Goal: Information Seeking & Learning: Learn about a topic

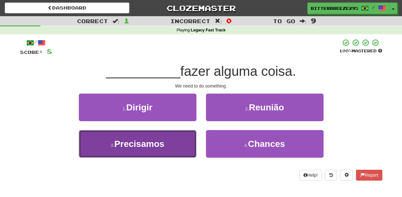
click at [156, 144] on span "Precisamos" at bounding box center [139, 144] width 50 height 10
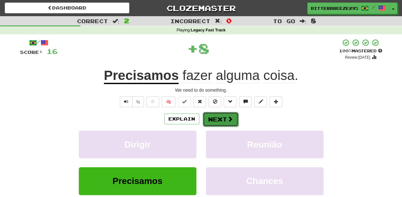
click at [208, 115] on button "Next" at bounding box center [221, 119] width 36 height 15
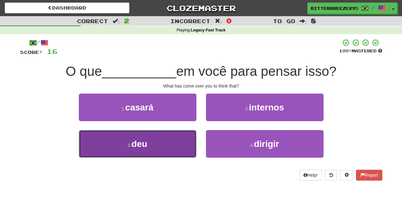
click at [178, 140] on button "3 . deu" at bounding box center [138, 144] width 118 height 28
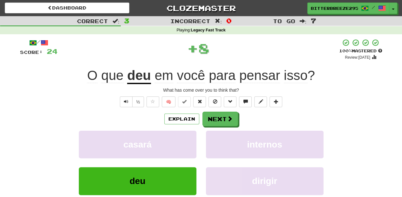
click at [201, 124] on div "Explain Next" at bounding box center [201, 119] width 362 height 15
click at [207, 120] on button "Next" at bounding box center [221, 119] width 36 height 15
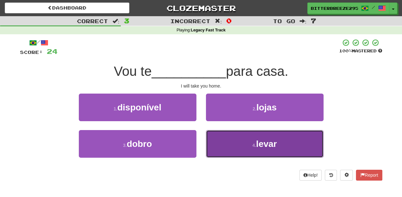
click at [208, 138] on button "4 . levar" at bounding box center [265, 144] width 118 height 28
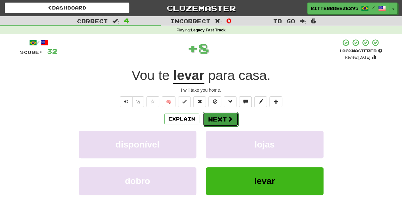
click at [205, 119] on button "Next" at bounding box center [221, 119] width 36 height 15
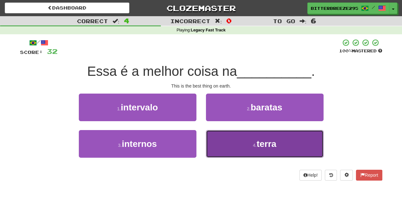
click at [222, 139] on button "4 . terra" at bounding box center [265, 144] width 118 height 28
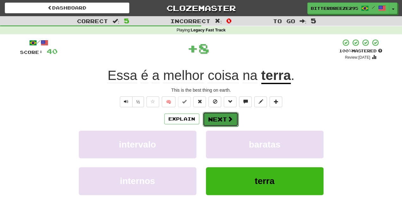
click at [214, 120] on button "Next" at bounding box center [221, 119] width 36 height 15
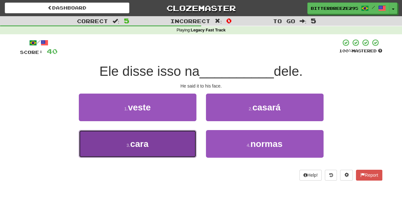
click at [179, 139] on button "3 . cara" at bounding box center [138, 144] width 118 height 28
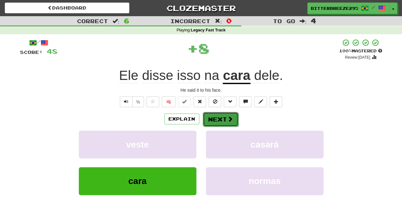
click at [210, 120] on button "Next" at bounding box center [221, 119] width 36 height 15
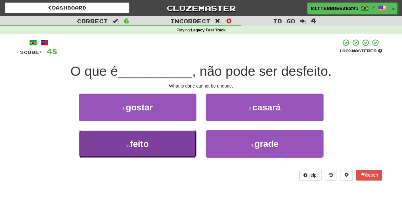
click at [168, 140] on button "3 . feito" at bounding box center [138, 144] width 118 height 28
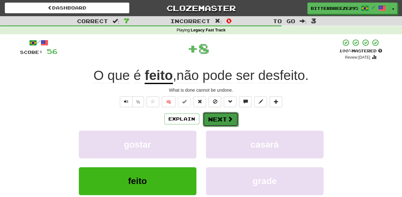
click at [207, 120] on button "Next" at bounding box center [221, 119] width 36 height 15
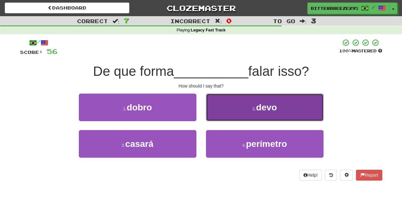
click at [215, 118] on button "2 . devo" at bounding box center [265, 108] width 118 height 28
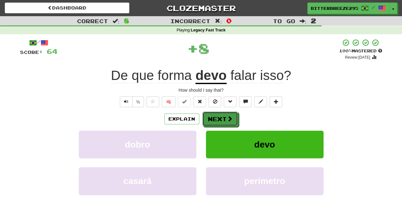
click at [215, 118] on button "Next" at bounding box center [220, 119] width 36 height 15
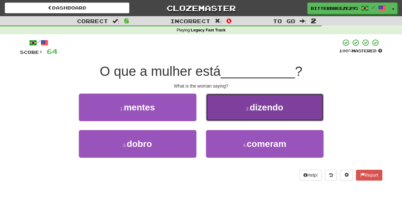
click at [221, 119] on button "2 . dizendo" at bounding box center [265, 108] width 118 height 28
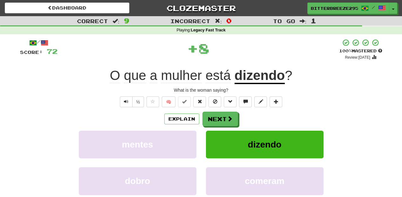
click at [221, 119] on button "Next" at bounding box center [220, 119] width 36 height 15
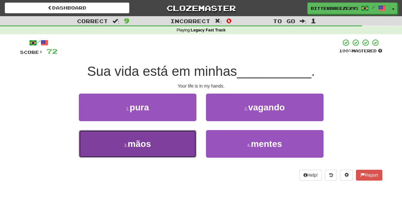
click at [175, 144] on button "3 . mãos" at bounding box center [138, 144] width 118 height 28
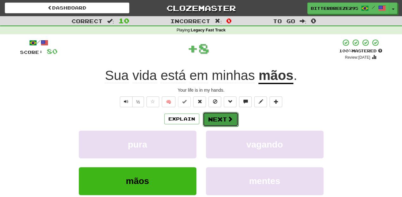
click at [216, 122] on button "Next" at bounding box center [221, 119] width 36 height 15
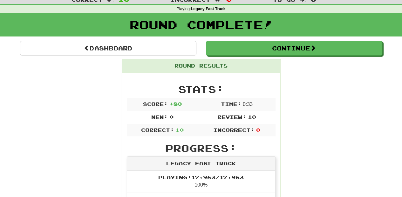
scroll to position [21, 0]
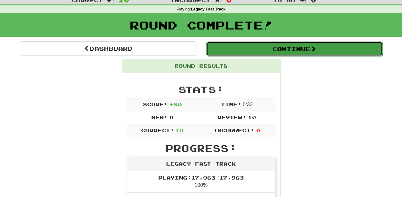
click at [246, 49] on button "Continue" at bounding box center [294, 49] width 176 height 15
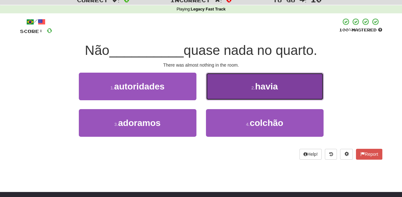
click at [218, 95] on button "2 . havia" at bounding box center [265, 87] width 118 height 28
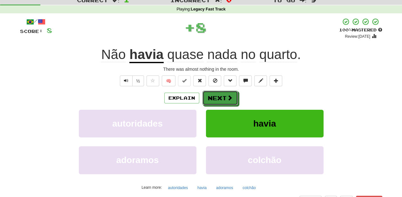
click at [218, 95] on button "Next" at bounding box center [220, 98] width 36 height 15
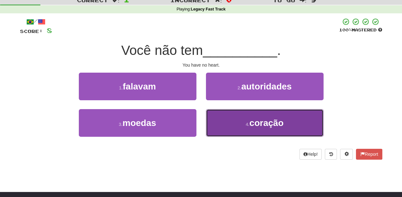
click at [208, 119] on button "4 . coração" at bounding box center [265, 123] width 118 height 28
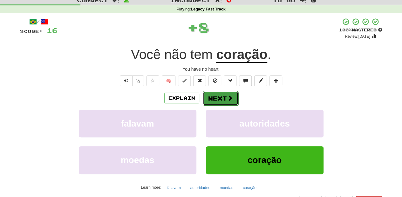
click at [204, 98] on button "Next" at bounding box center [221, 98] width 36 height 15
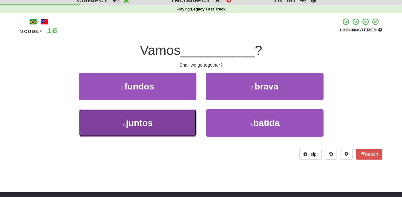
click at [177, 121] on button "3 . juntos" at bounding box center [138, 123] width 118 height 28
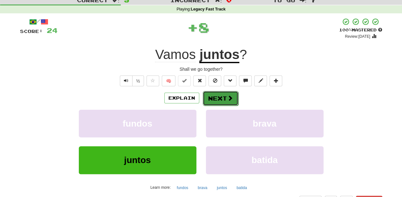
click at [214, 98] on button "Next" at bounding box center [221, 98] width 36 height 15
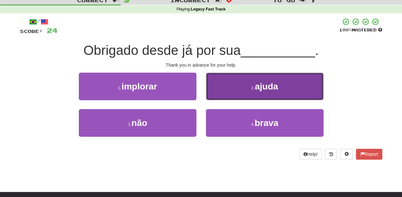
click at [217, 95] on button "2 . ajuda" at bounding box center [265, 87] width 118 height 28
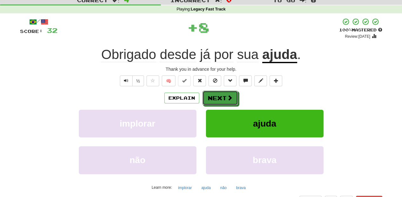
click at [217, 95] on button "Next" at bounding box center [220, 98] width 36 height 15
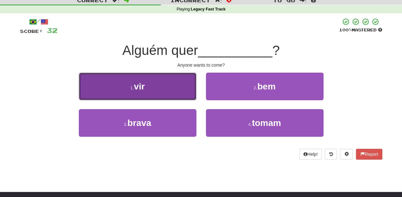
click at [179, 91] on button "1 . vir" at bounding box center [138, 87] width 118 height 28
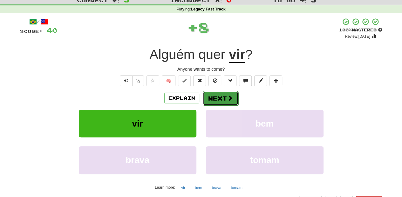
click at [204, 95] on button "Next" at bounding box center [221, 98] width 36 height 15
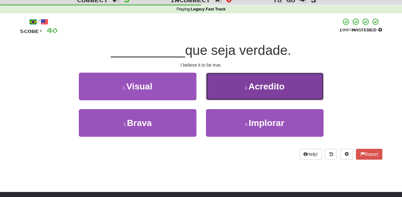
click at [218, 95] on button "2 . Acredito" at bounding box center [265, 87] width 118 height 28
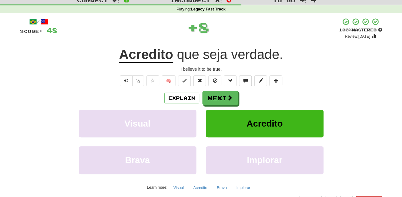
click at [218, 95] on button "Next" at bounding box center [220, 98] width 36 height 15
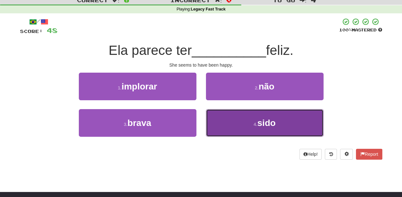
click at [224, 121] on button "4 . sido" at bounding box center [265, 123] width 118 height 28
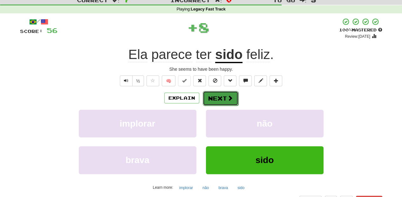
click at [216, 97] on button "Next" at bounding box center [221, 98] width 36 height 15
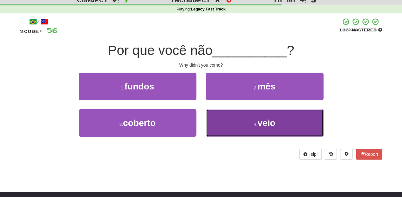
click at [217, 120] on button "4 . veio" at bounding box center [265, 123] width 118 height 28
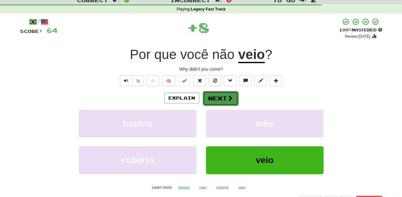
click at [212, 97] on button "Next" at bounding box center [221, 98] width 36 height 15
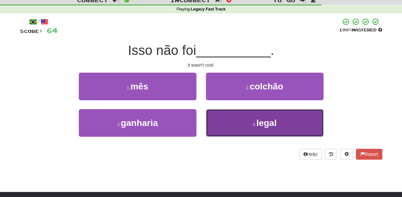
click at [219, 120] on button "4 . legal" at bounding box center [265, 123] width 118 height 28
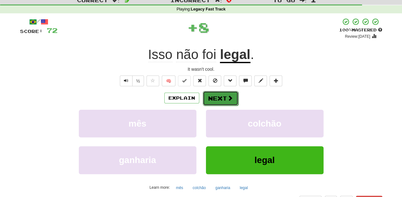
click at [213, 96] on button "Next" at bounding box center [221, 98] width 36 height 15
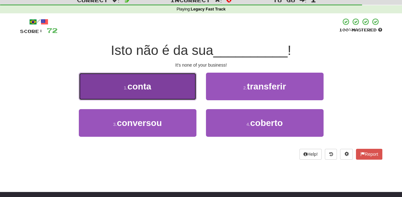
click at [183, 96] on button "1 . conta" at bounding box center [138, 87] width 118 height 28
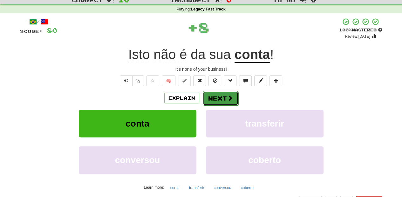
click at [215, 99] on button "Next" at bounding box center [221, 98] width 36 height 15
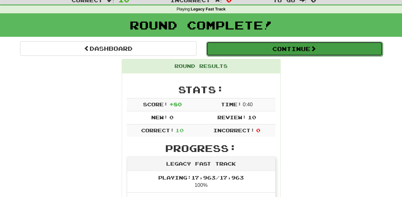
click at [256, 47] on button "Continue" at bounding box center [294, 49] width 176 height 15
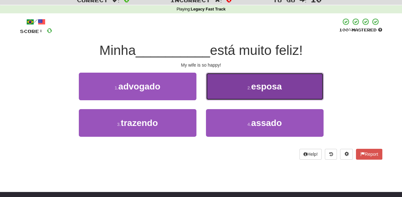
click at [234, 96] on button "2 . esposa" at bounding box center [265, 87] width 118 height 28
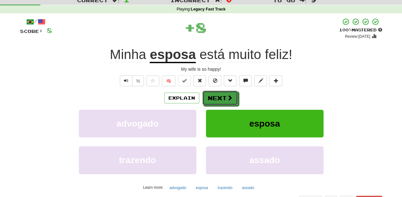
click at [234, 96] on button "Next" at bounding box center [220, 98] width 36 height 15
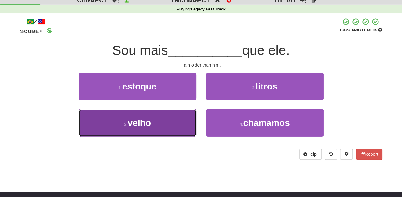
click at [173, 122] on button "3 . velho" at bounding box center [138, 123] width 118 height 28
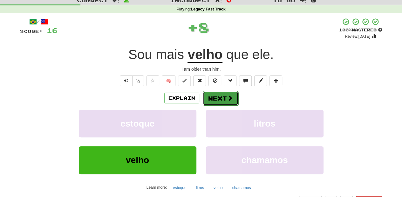
click at [219, 96] on button "Next" at bounding box center [221, 98] width 36 height 15
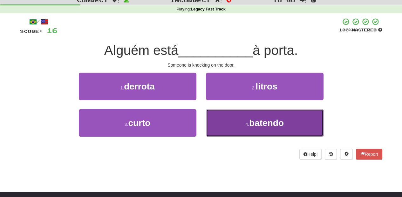
click at [234, 122] on button "4 . batendo" at bounding box center [265, 123] width 118 height 28
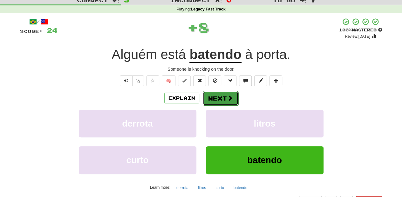
click at [225, 100] on button "Next" at bounding box center [221, 98] width 36 height 15
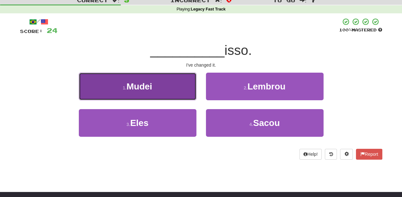
click at [187, 100] on button "1 . Mudei" at bounding box center [138, 87] width 118 height 28
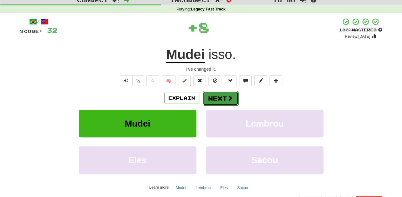
click at [221, 98] on button "Next" at bounding box center [221, 98] width 36 height 15
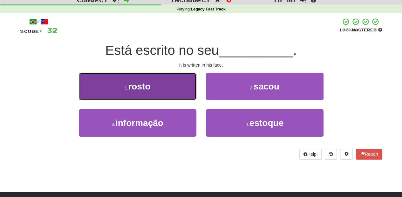
click at [181, 95] on button "1 . rosto" at bounding box center [138, 87] width 118 height 28
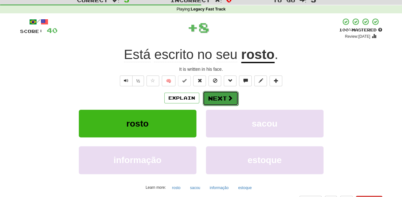
click at [216, 97] on button "Next" at bounding box center [221, 98] width 36 height 15
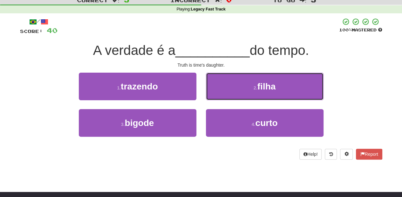
click at [229, 90] on button "2 . filha" at bounding box center [265, 87] width 118 height 28
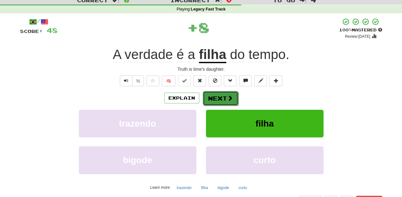
click at [226, 94] on button "Next" at bounding box center [221, 98] width 36 height 15
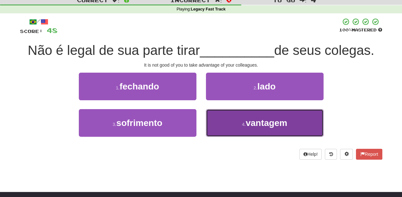
click at [212, 120] on button "4 . vantagem" at bounding box center [265, 123] width 118 height 28
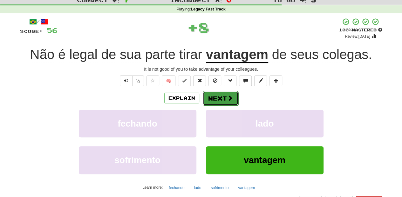
click at [217, 100] on button "Next" at bounding box center [221, 98] width 36 height 15
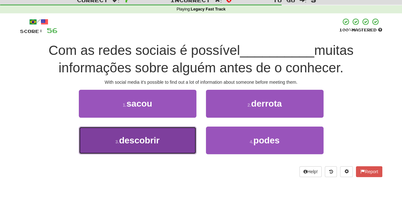
click at [184, 140] on button "3 . descobrir" at bounding box center [138, 141] width 118 height 28
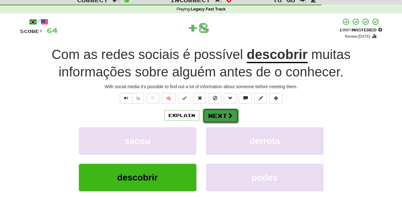
click at [211, 117] on button "Next" at bounding box center [221, 116] width 36 height 15
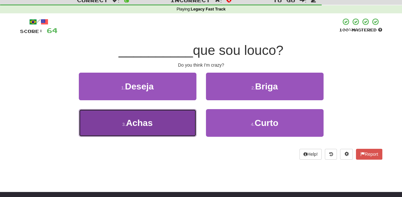
click at [174, 127] on button "3 . [GEOGRAPHIC_DATA]" at bounding box center [138, 123] width 118 height 28
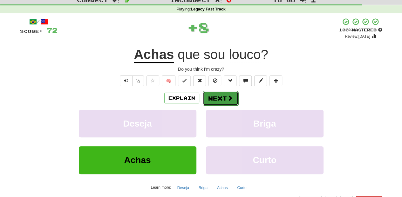
click at [209, 102] on button "Next" at bounding box center [221, 98] width 36 height 15
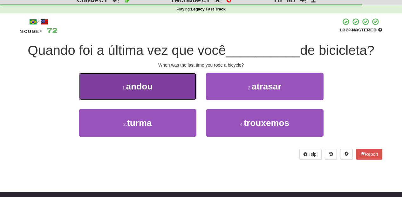
click at [190, 90] on button "1 . andou" at bounding box center [138, 87] width 118 height 28
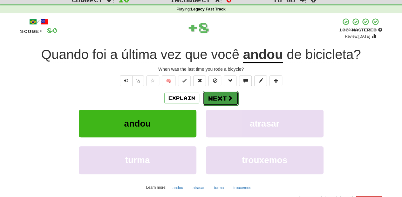
click at [207, 92] on button "Next" at bounding box center [221, 98] width 36 height 15
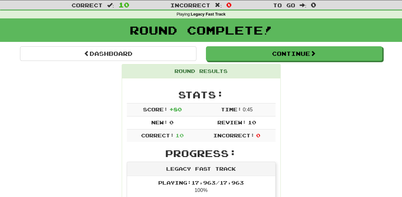
scroll to position [0, 0]
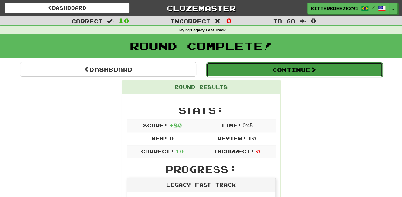
click at [256, 71] on button "Continue" at bounding box center [294, 70] width 176 height 15
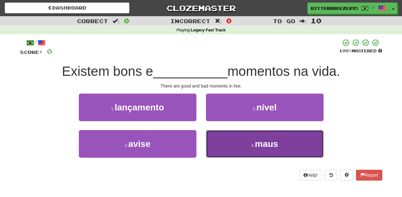
click at [223, 140] on button "4 . maus" at bounding box center [265, 144] width 118 height 28
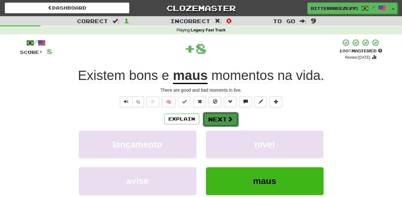
click at [215, 121] on button "Next" at bounding box center [221, 119] width 36 height 15
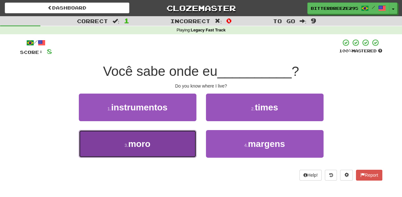
click at [190, 140] on button "3 . moro" at bounding box center [138, 144] width 118 height 28
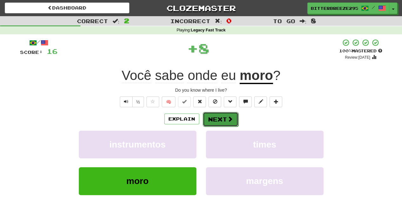
click at [207, 121] on button "Next" at bounding box center [221, 119] width 36 height 15
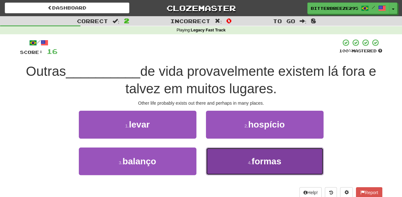
click at [235, 169] on button "4 . formas" at bounding box center [265, 162] width 118 height 28
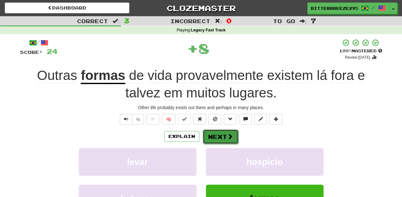
click at [215, 138] on button "Next" at bounding box center [221, 137] width 36 height 15
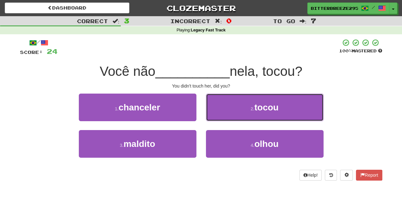
click at [227, 111] on button "2 . tocou" at bounding box center [265, 108] width 118 height 28
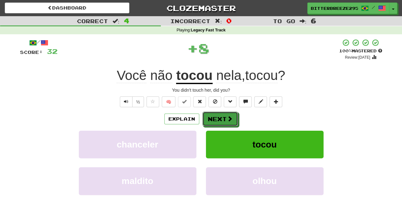
click at [223, 114] on button "Next" at bounding box center [220, 119] width 36 height 15
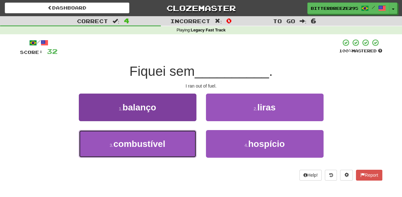
click at [183, 138] on button "3 . combustível" at bounding box center [138, 144] width 118 height 28
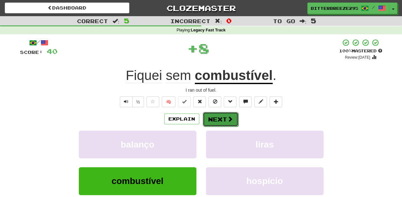
click at [217, 119] on button "Next" at bounding box center [221, 119] width 36 height 15
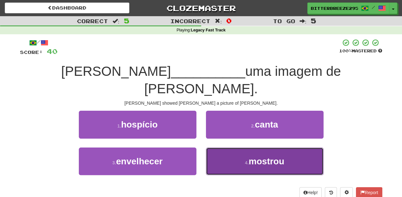
click at [218, 148] on button "4 . mostrou" at bounding box center [265, 162] width 118 height 28
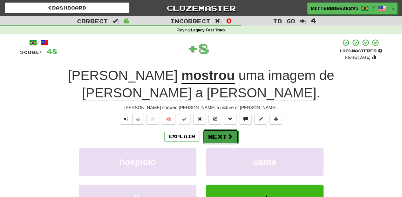
click at [222, 130] on button "Next" at bounding box center [221, 137] width 36 height 15
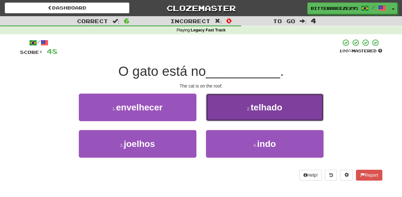
click at [225, 114] on button "2 . telhado" at bounding box center [265, 108] width 118 height 28
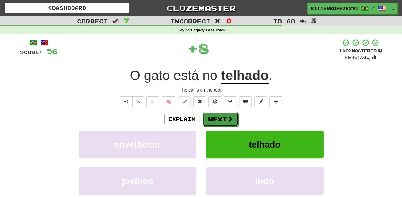
click at [221, 115] on button "Next" at bounding box center [221, 119] width 36 height 15
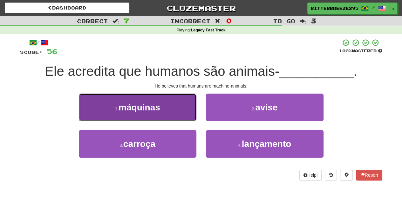
click at [180, 119] on button "1 . máquinas" at bounding box center [138, 108] width 118 height 28
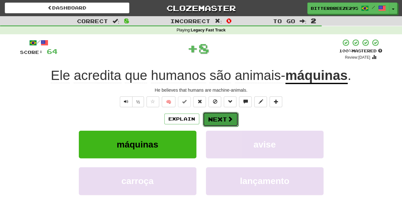
click at [214, 119] on button "Next" at bounding box center [221, 119] width 36 height 15
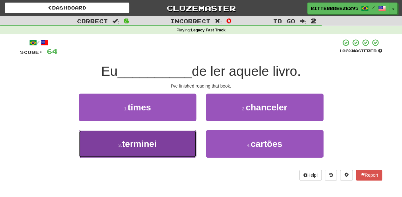
click at [181, 146] on button "3 . terminei" at bounding box center [138, 144] width 118 height 28
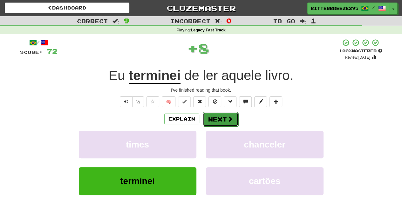
click at [211, 116] on button "Next" at bounding box center [221, 119] width 36 height 15
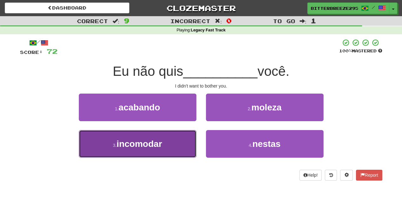
click at [171, 140] on button "3 . incomodar" at bounding box center [138, 144] width 118 height 28
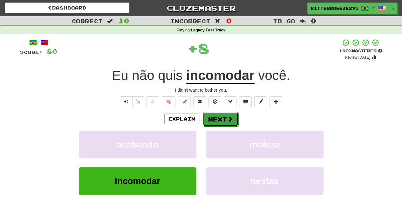
click at [222, 112] on button "Next" at bounding box center [221, 119] width 36 height 15
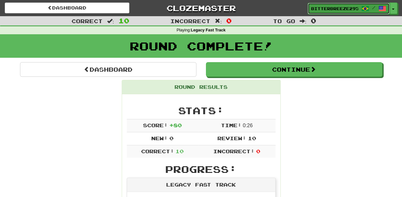
click at [331, 4] on link "BitterBreeze2956 /" at bounding box center [349, 8] width 82 height 11
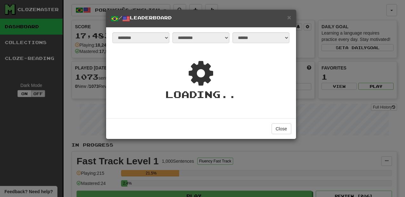
select select "**********"
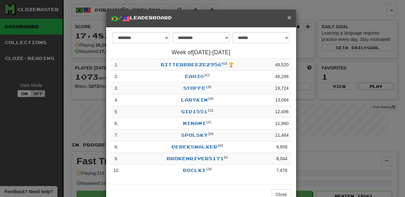
click at [287, 18] on span "×" at bounding box center [289, 17] width 4 height 7
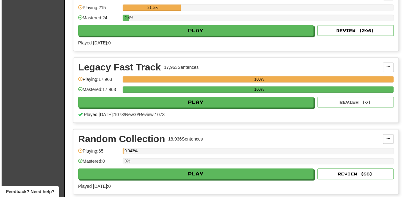
scroll to position [169, 0]
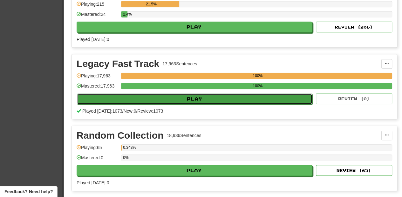
click at [191, 97] on button "Play" at bounding box center [194, 99] width 235 height 11
select select "**"
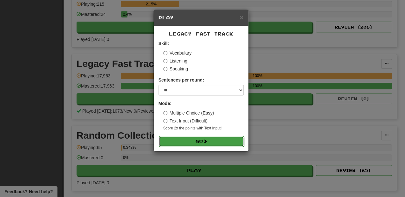
click at [202, 139] on button "Go" at bounding box center [201, 141] width 85 height 11
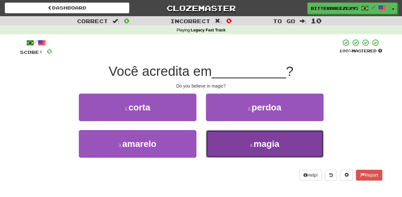
click at [228, 142] on button "4 . magia" at bounding box center [265, 144] width 118 height 28
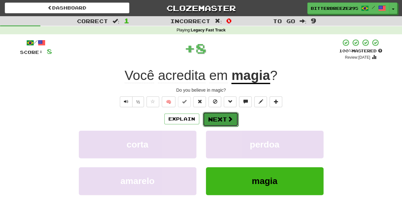
click at [222, 121] on button "Next" at bounding box center [221, 119] width 36 height 15
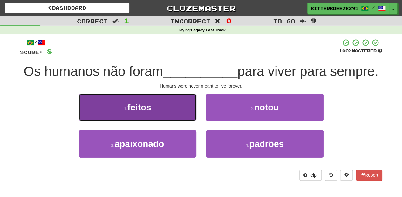
click at [185, 114] on button "1 . feitos" at bounding box center [138, 108] width 118 height 28
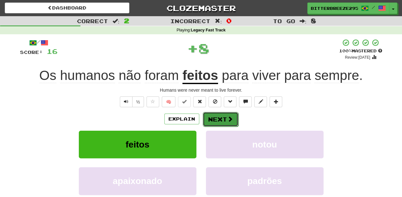
click at [221, 120] on button "Next" at bounding box center [221, 119] width 36 height 15
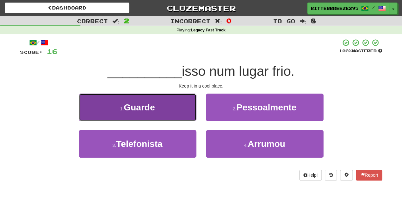
click at [181, 111] on button "1 . Guarde" at bounding box center [138, 108] width 118 height 28
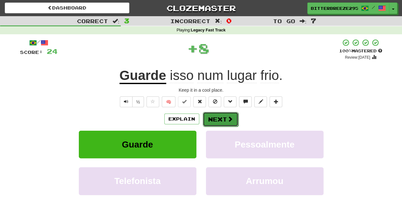
click at [217, 118] on button "Next" at bounding box center [221, 119] width 36 height 15
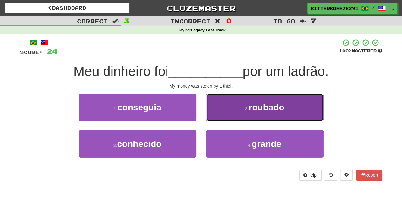
click at [218, 116] on button "2 . roubado" at bounding box center [265, 108] width 118 height 28
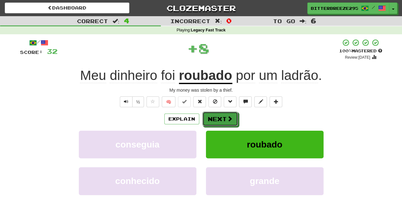
click at [218, 116] on button "Next" at bounding box center [220, 119] width 36 height 15
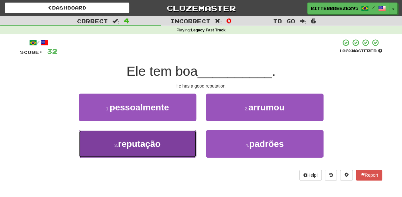
click at [179, 135] on button "3 . reputação" at bounding box center [138, 144] width 118 height 28
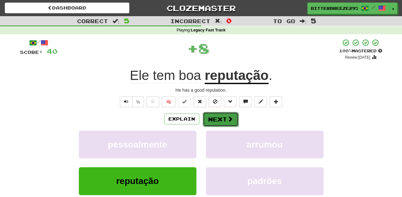
click at [210, 118] on button "Next" at bounding box center [221, 119] width 36 height 15
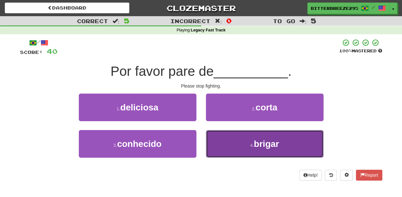
click at [221, 139] on button "4 . brigar" at bounding box center [265, 144] width 118 height 28
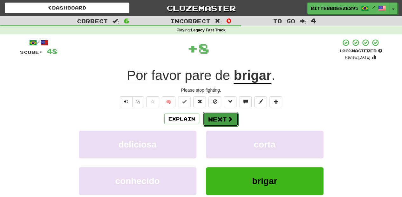
click at [220, 122] on button "Next" at bounding box center [221, 119] width 36 height 15
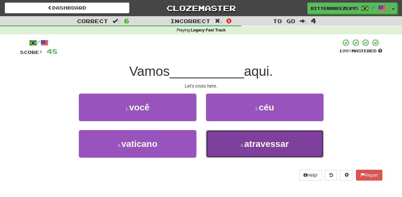
click at [227, 141] on button "4 . atravessar" at bounding box center [265, 144] width 118 height 28
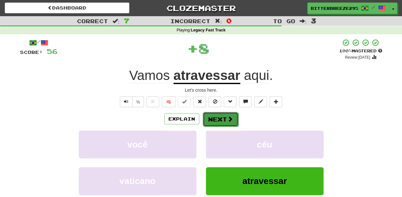
click at [222, 124] on button "Next" at bounding box center [221, 119] width 36 height 15
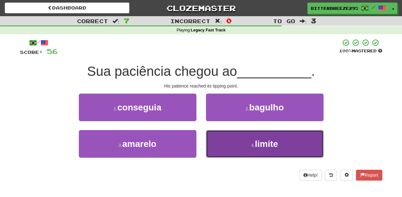
click at [228, 141] on button "4 . limite" at bounding box center [265, 144] width 118 height 28
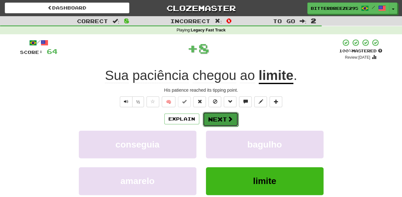
click at [218, 118] on button "Next" at bounding box center [221, 119] width 36 height 15
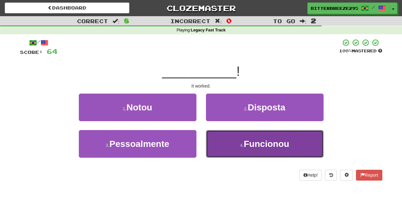
click at [224, 137] on button "4 . Funcionou" at bounding box center [265, 144] width 118 height 28
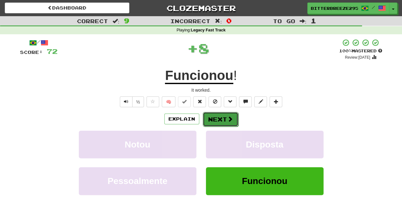
click at [221, 125] on button "Next" at bounding box center [221, 119] width 36 height 15
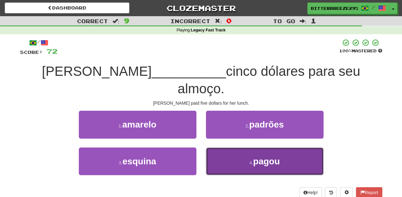
click at [228, 148] on button "4 . pagou" at bounding box center [265, 162] width 118 height 28
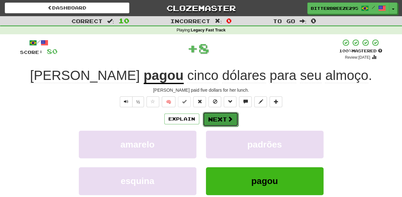
click at [221, 117] on button "Next" at bounding box center [221, 119] width 36 height 15
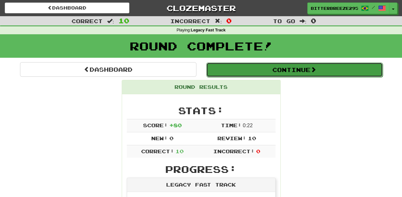
click at [234, 70] on button "Continue" at bounding box center [294, 70] width 176 height 15
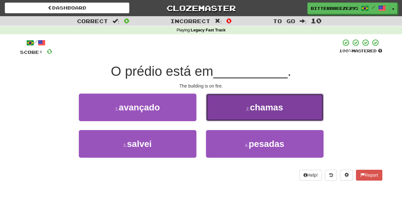
click at [233, 117] on button "2 . chamas" at bounding box center [265, 108] width 118 height 28
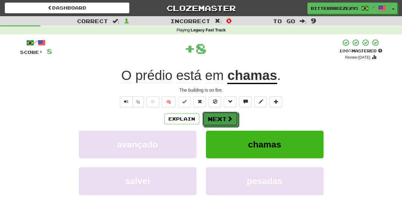
click at [233, 117] on button "Next" at bounding box center [220, 119] width 36 height 15
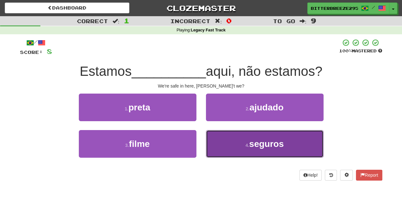
click at [234, 139] on button "4 . seguros" at bounding box center [265, 144] width 118 height 28
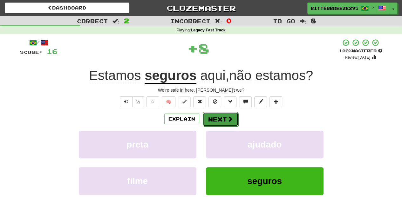
click at [223, 121] on button "Next" at bounding box center [221, 119] width 36 height 15
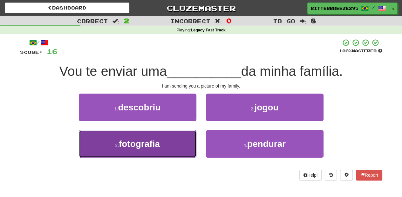
click at [169, 140] on button "3 . fotografia" at bounding box center [138, 144] width 118 height 28
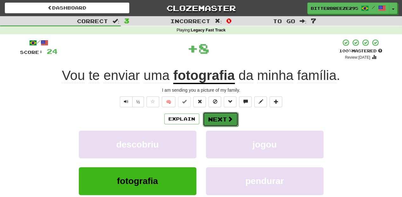
click at [213, 123] on button "Next" at bounding box center [221, 119] width 36 height 15
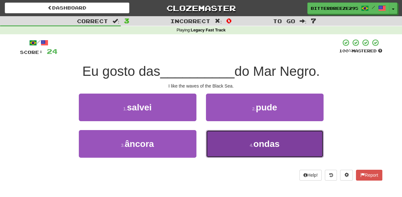
click at [218, 140] on button "4 . ondas" at bounding box center [265, 144] width 118 height 28
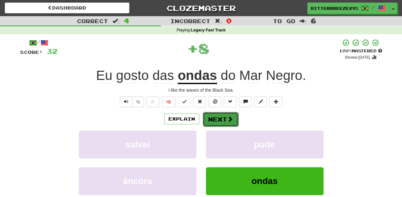
click at [213, 123] on button "Next" at bounding box center [221, 119] width 36 height 15
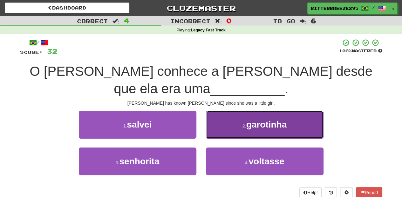
click at [224, 113] on button "2 . garotinha" at bounding box center [265, 125] width 118 height 28
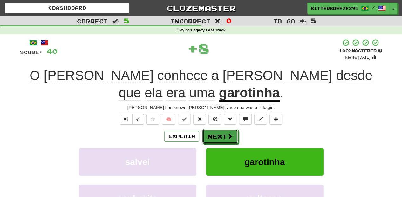
click at [217, 129] on button "Next" at bounding box center [220, 136] width 36 height 15
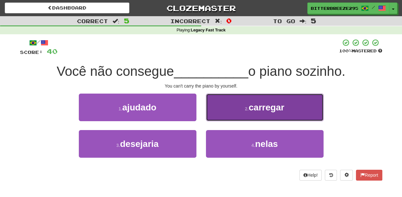
click at [221, 114] on button "2 . carregar" at bounding box center [265, 108] width 118 height 28
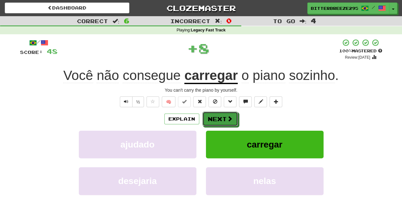
click at [219, 117] on button "Next" at bounding box center [220, 119] width 36 height 15
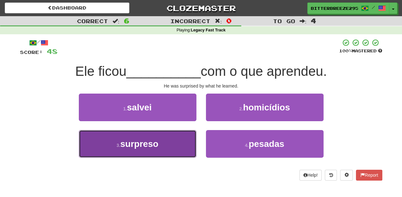
click at [175, 149] on button "3 . surpreso" at bounding box center [138, 144] width 118 height 28
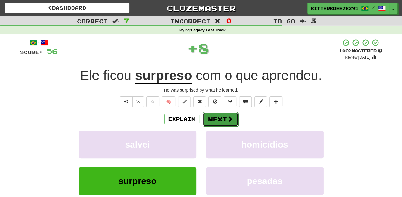
click at [215, 123] on button "Next" at bounding box center [221, 119] width 36 height 15
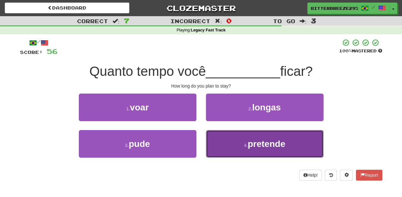
click at [216, 142] on button "4 . pretende" at bounding box center [265, 144] width 118 height 28
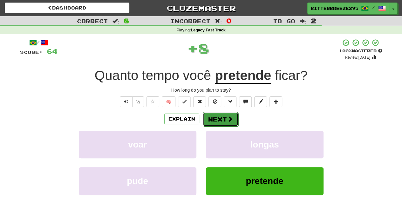
click at [219, 118] on button "Next" at bounding box center [221, 119] width 36 height 15
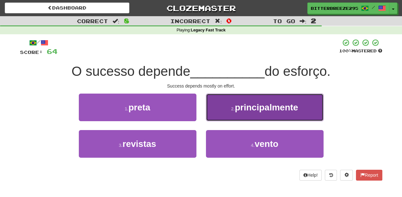
click at [221, 116] on button "2 . principalmente" at bounding box center [265, 108] width 118 height 28
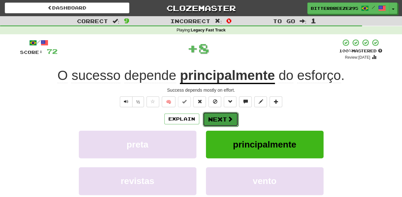
click at [220, 119] on button "Next" at bounding box center [221, 119] width 36 height 15
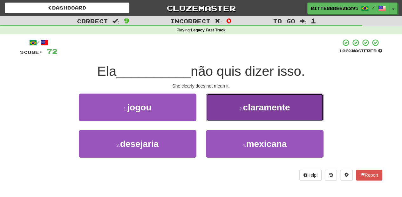
click at [231, 119] on button "2 . claramente" at bounding box center [265, 108] width 118 height 28
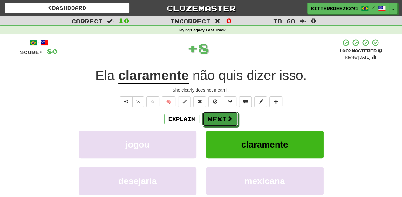
click at [227, 119] on span at bounding box center [230, 119] width 6 height 6
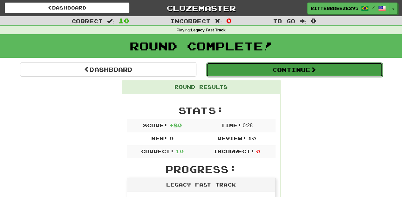
click at [252, 72] on button "Continue" at bounding box center [294, 70] width 176 height 15
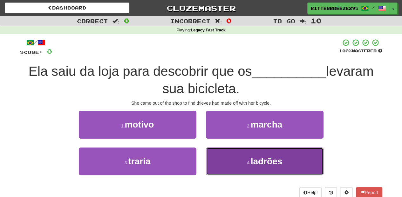
click at [229, 158] on button "4 . ladrões" at bounding box center [265, 162] width 118 height 28
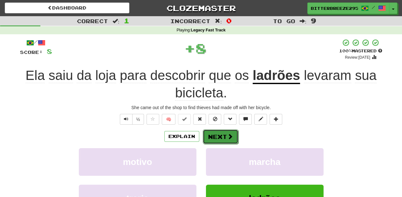
click at [215, 138] on button "Next" at bounding box center [221, 137] width 36 height 15
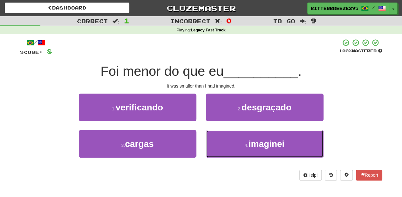
click at [215, 138] on button "4 . imaginei" at bounding box center [265, 144] width 118 height 28
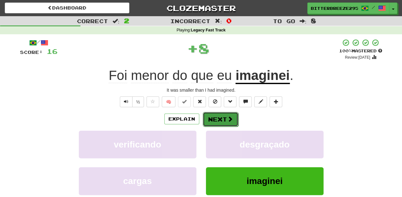
click at [215, 120] on button "Next" at bounding box center [221, 119] width 36 height 15
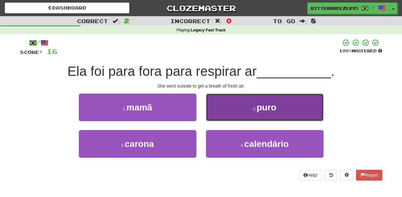
click at [220, 119] on button "2 . puro" at bounding box center [265, 108] width 118 height 28
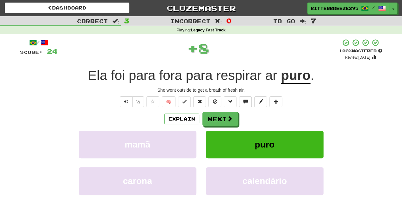
click at [220, 119] on button "Next" at bounding box center [220, 119] width 36 height 15
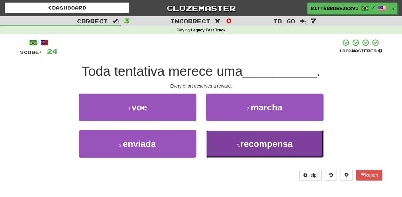
click at [224, 142] on button "4 . recompensa" at bounding box center [265, 144] width 118 height 28
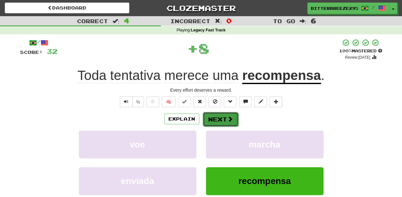
click at [219, 119] on button "Next" at bounding box center [221, 119] width 36 height 15
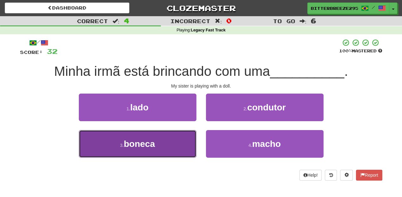
click at [176, 146] on button "3 . boneca" at bounding box center [138, 144] width 118 height 28
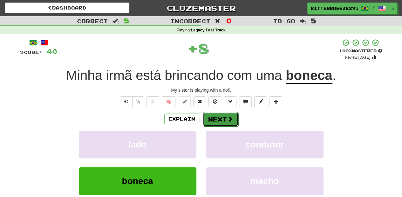
click at [206, 124] on button "Next" at bounding box center [221, 119] width 36 height 15
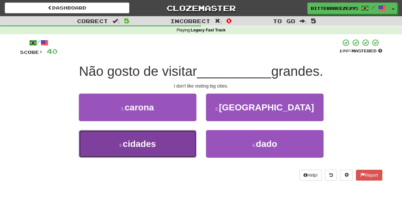
click at [167, 141] on button "3 . cidades" at bounding box center [138, 144] width 118 height 28
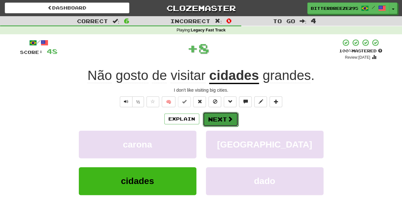
click at [213, 117] on button "Next" at bounding box center [221, 119] width 36 height 15
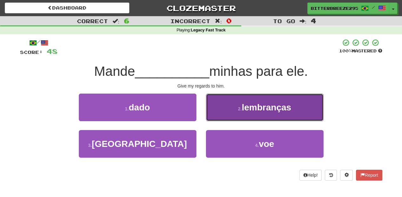
click at [217, 113] on button "2 . lembranças" at bounding box center [265, 108] width 118 height 28
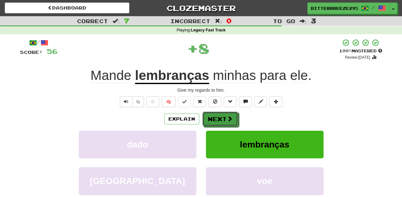
click at [217, 113] on button "Next" at bounding box center [220, 119] width 36 height 15
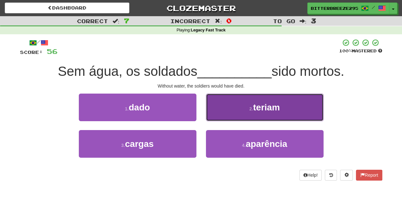
click at [218, 115] on button "2 . teriam" at bounding box center [265, 108] width 118 height 28
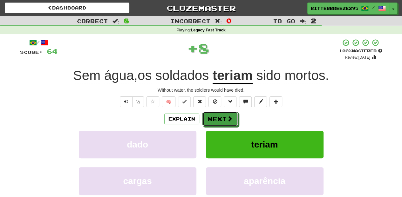
click at [217, 116] on button "Next" at bounding box center [220, 119] width 36 height 15
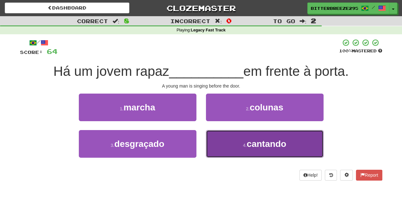
click at [219, 143] on button "4 . cantando" at bounding box center [265, 144] width 118 height 28
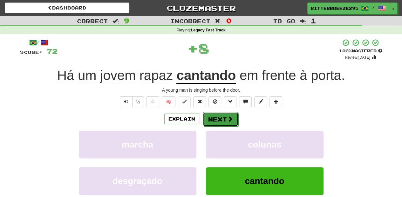
click at [214, 119] on button "Next" at bounding box center [221, 119] width 36 height 15
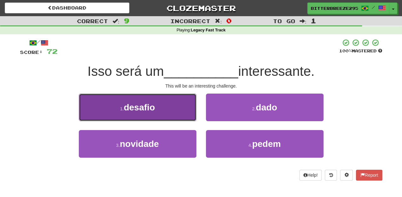
click at [188, 115] on button "1 . desafio" at bounding box center [138, 108] width 118 height 28
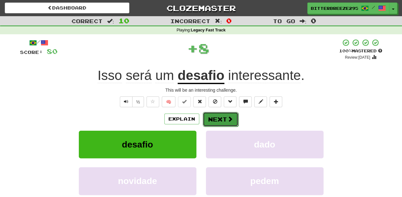
click at [208, 119] on button "Next" at bounding box center [221, 119] width 36 height 15
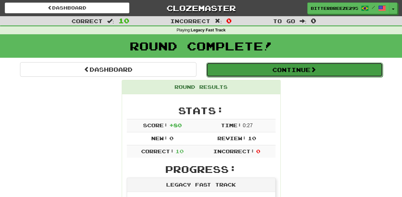
click at [233, 71] on button "Continue" at bounding box center [294, 70] width 176 height 15
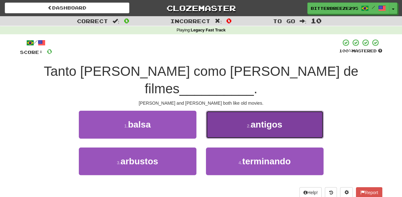
click at [227, 111] on button "2 . antigos" at bounding box center [265, 125] width 118 height 28
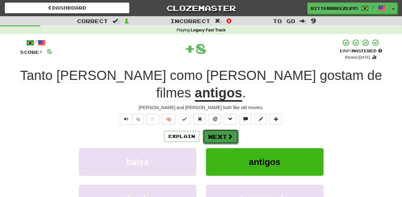
click at [212, 130] on button "Next" at bounding box center [221, 137] width 36 height 15
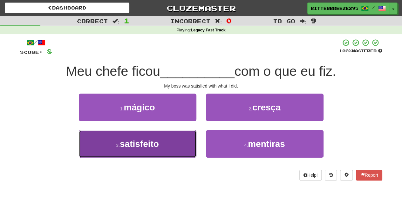
click at [174, 142] on button "3 . satisfeito" at bounding box center [138, 144] width 118 height 28
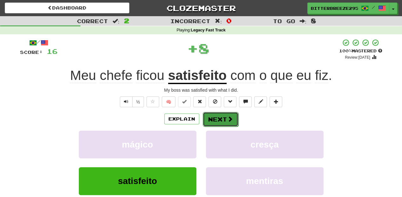
click at [217, 118] on button "Next" at bounding box center [221, 119] width 36 height 15
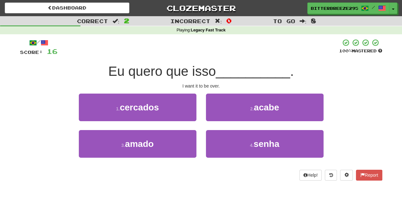
click at [222, 122] on div "2 . acabe" at bounding box center [264, 112] width 127 height 37
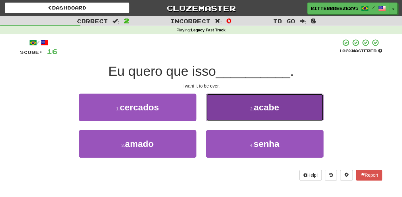
drag, startPoint x: 222, startPoint y: 122, endPoint x: 223, endPoint y: 113, distance: 8.6
click at [223, 113] on button "2 . acabe" at bounding box center [265, 108] width 118 height 28
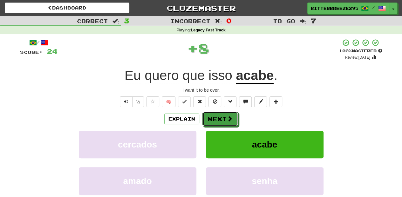
click at [223, 113] on button "Next" at bounding box center [220, 119] width 36 height 15
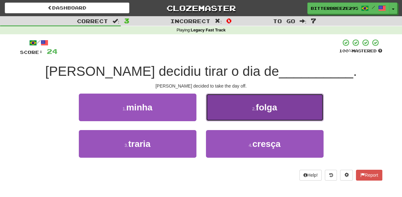
click at [222, 113] on button "2 . folga" at bounding box center [265, 108] width 118 height 28
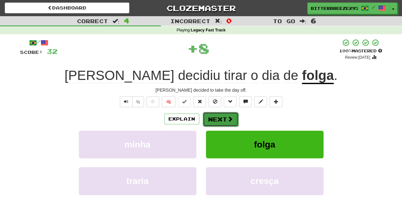
click at [220, 116] on button "Next" at bounding box center [221, 119] width 36 height 15
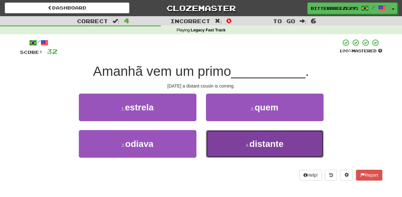
click at [217, 142] on button "4 . distante" at bounding box center [265, 144] width 118 height 28
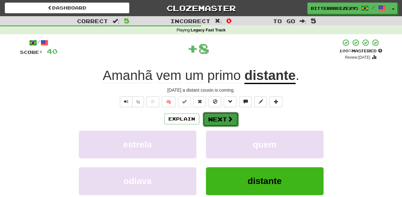
click at [208, 118] on button "Next" at bounding box center [221, 119] width 36 height 15
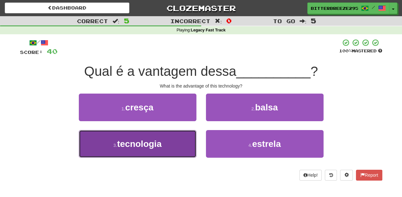
click at [170, 142] on button "3 . tecnologia" at bounding box center [138, 144] width 118 height 28
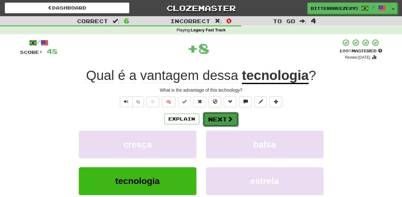
click at [209, 121] on button "Next" at bounding box center [221, 119] width 36 height 15
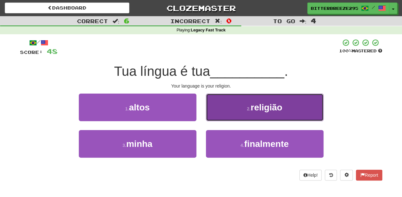
click at [221, 113] on button "2 . religião" at bounding box center [265, 108] width 118 height 28
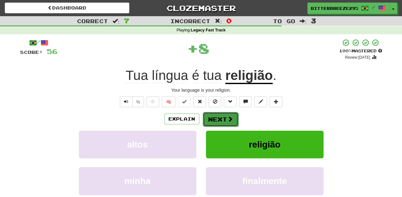
click at [218, 116] on button "Next" at bounding box center [221, 119] width 36 height 15
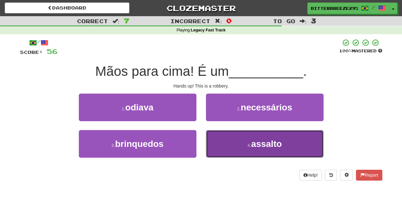
click at [228, 139] on button "4 . assalto" at bounding box center [265, 144] width 118 height 28
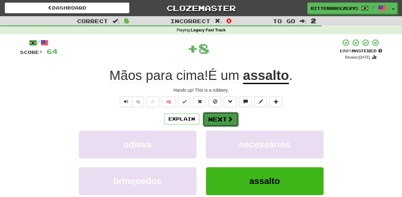
click at [217, 125] on button "Next" at bounding box center [221, 119] width 36 height 15
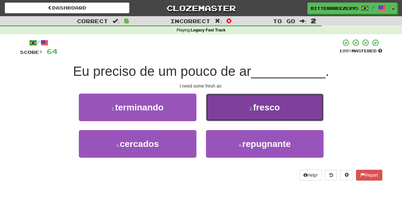
click at [226, 115] on button "2 . fresco" at bounding box center [265, 108] width 118 height 28
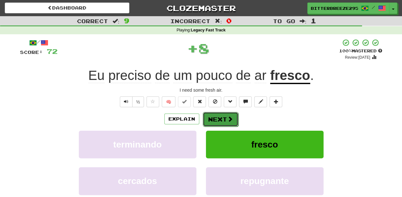
click at [226, 116] on button "Next" at bounding box center [221, 119] width 36 height 15
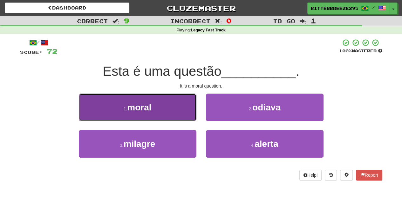
click at [183, 117] on button "1 . moral" at bounding box center [138, 108] width 118 height 28
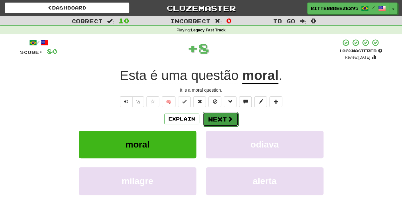
click at [207, 117] on button "Next" at bounding box center [221, 119] width 36 height 15
